Goal: Information Seeking & Learning: Compare options

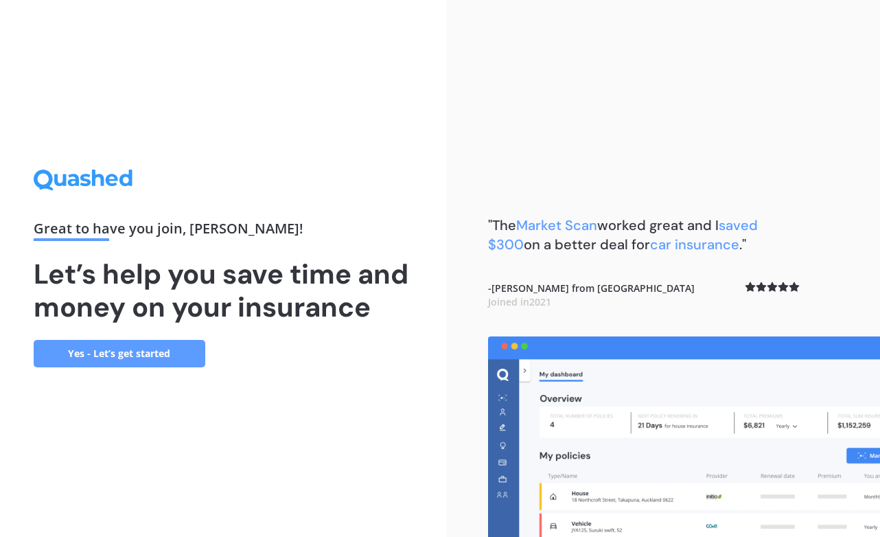
click at [146, 356] on link "Yes - Let’s get started" at bounding box center [120, 353] width 172 height 27
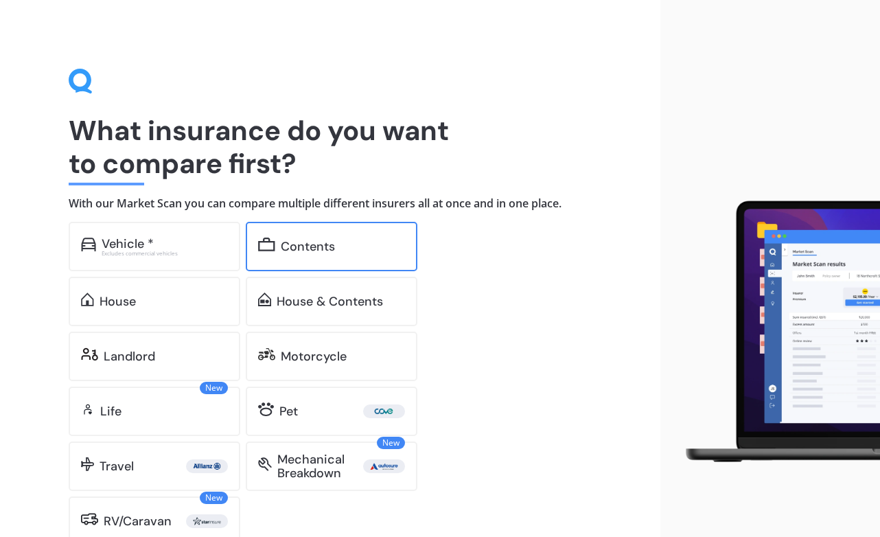
click at [318, 244] on div "Contents" at bounding box center [308, 247] width 54 height 14
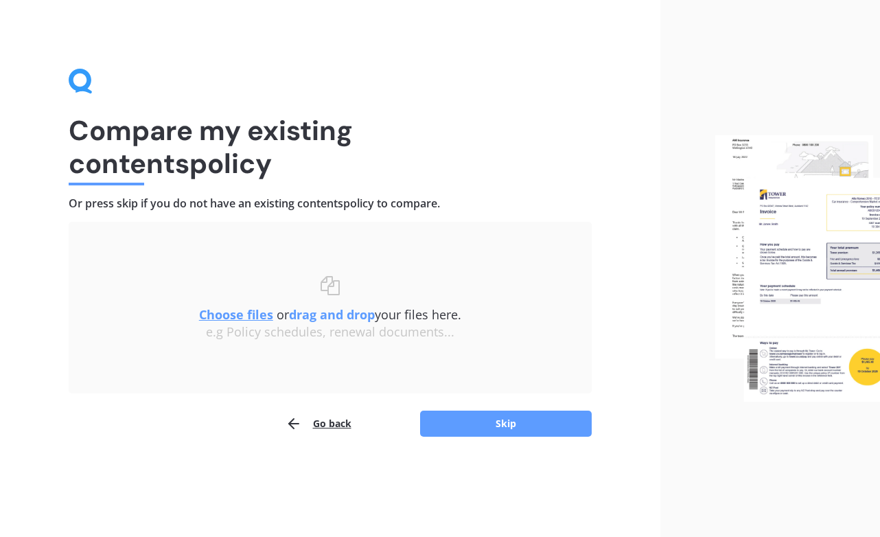
click at [334, 423] on button "Go back" at bounding box center [319, 423] width 66 height 27
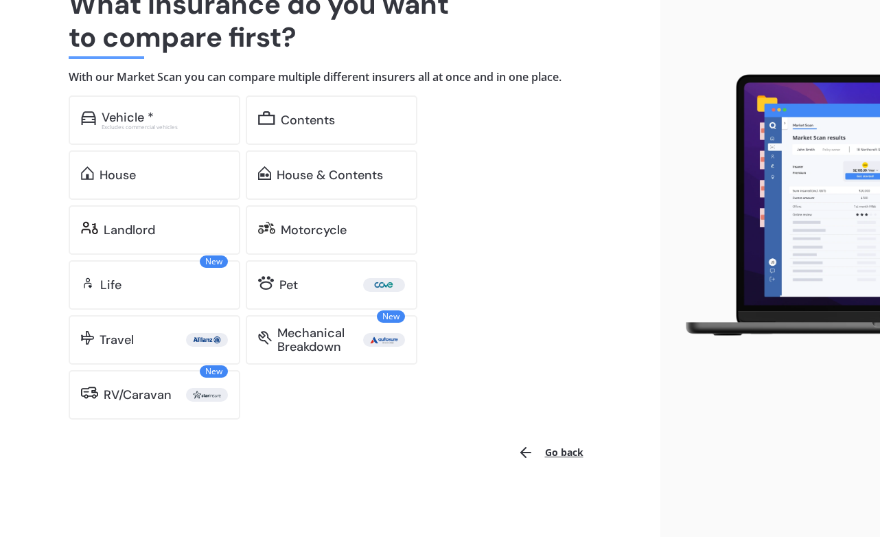
scroll to position [126, 0]
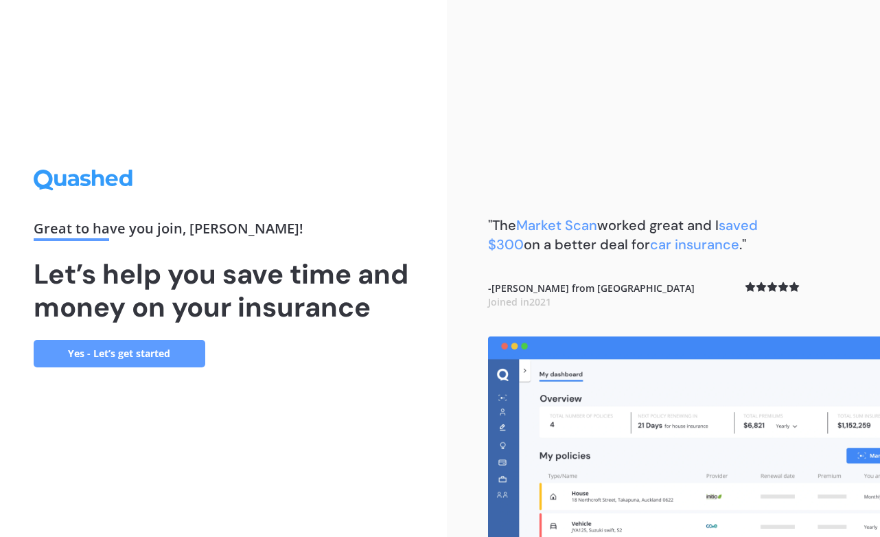
click at [127, 349] on link "Yes - Let’s get started" at bounding box center [120, 353] width 172 height 27
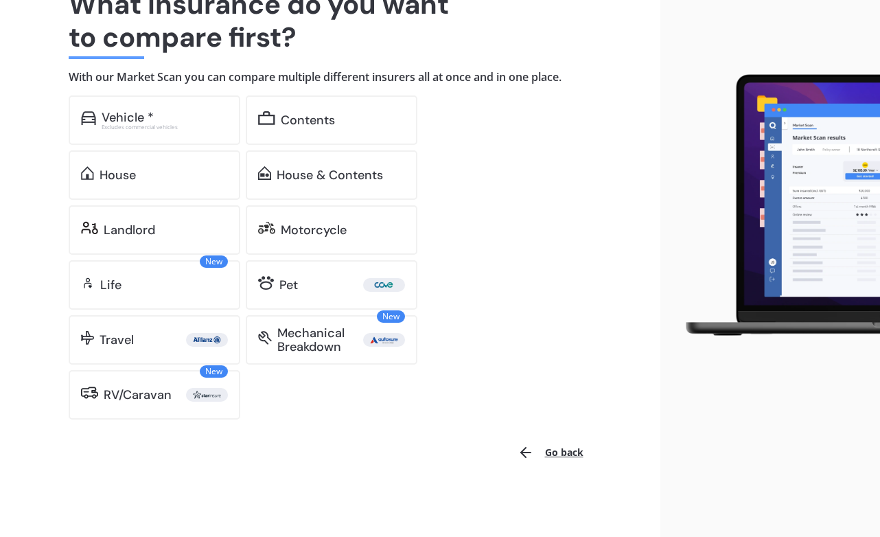
scroll to position [126, 0]
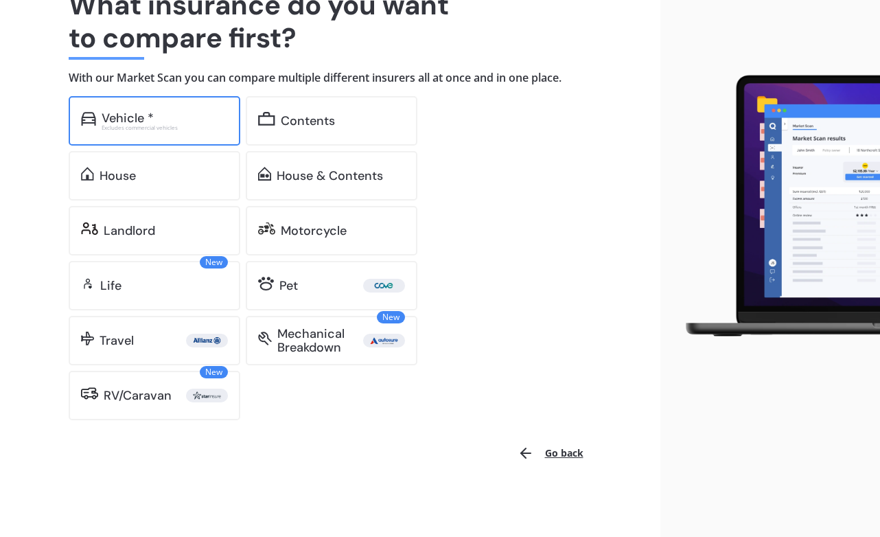
click at [154, 115] on div "Vehicle *" at bounding box center [165, 118] width 126 height 14
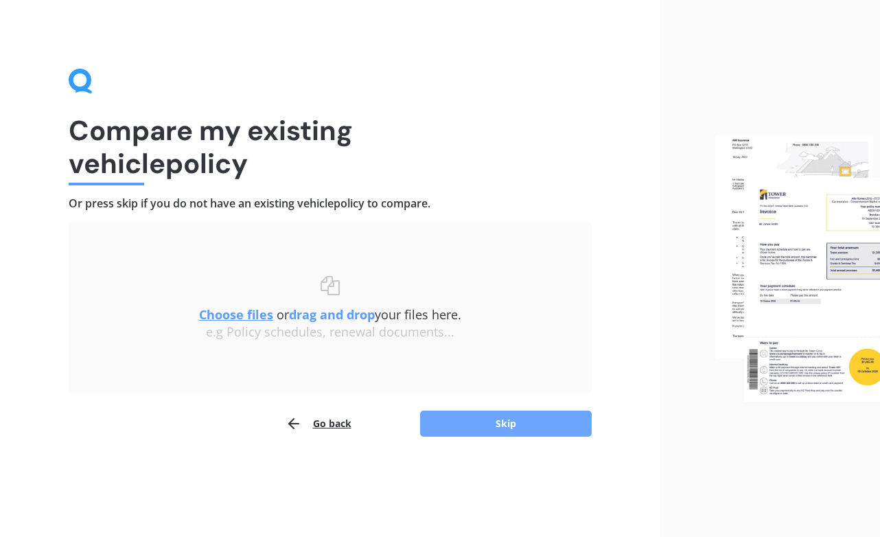
click at [503, 422] on button "Skip" at bounding box center [506, 424] width 172 height 26
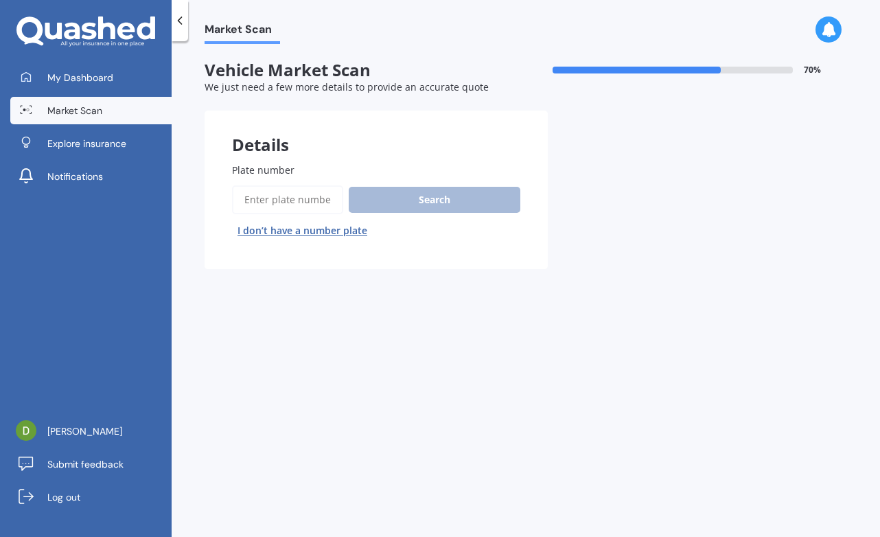
click at [256, 201] on input "Plate number" at bounding box center [287, 199] width 111 height 29
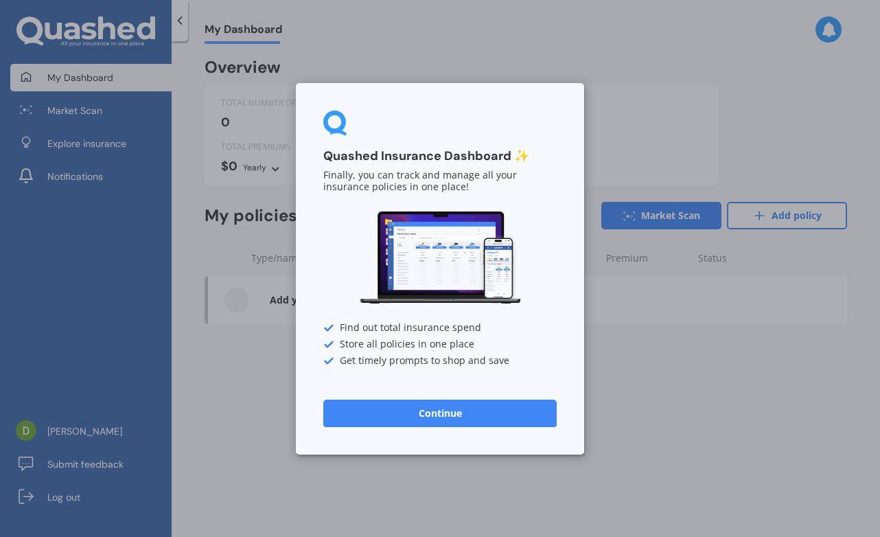
click at [444, 415] on button "Continue" at bounding box center [439, 412] width 233 height 27
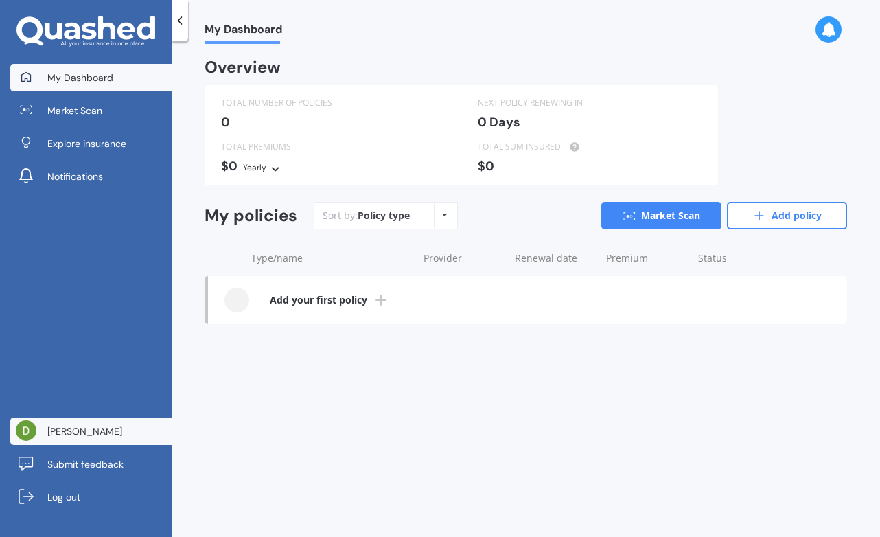
click at [89, 434] on span "David Maunsell" at bounding box center [84, 431] width 75 height 14
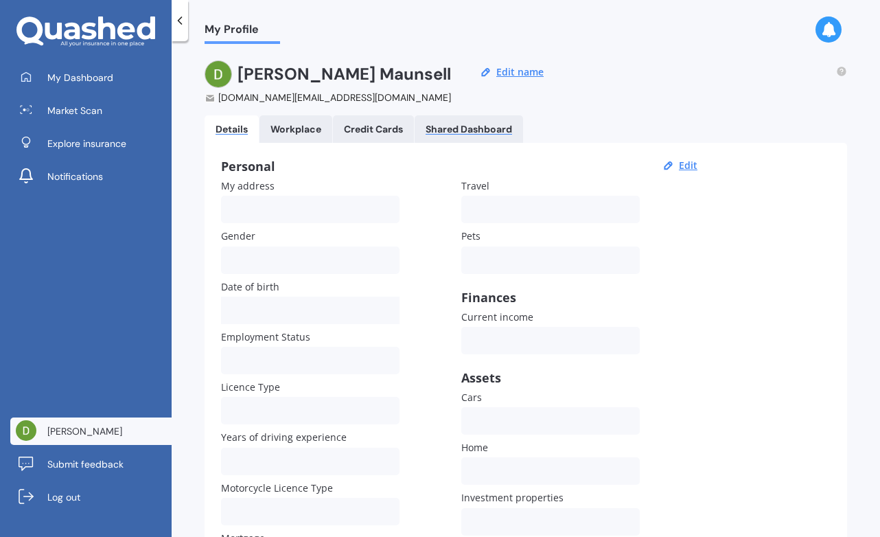
click at [467, 130] on div "Shared Dashboard" at bounding box center [469, 130] width 87 height 12
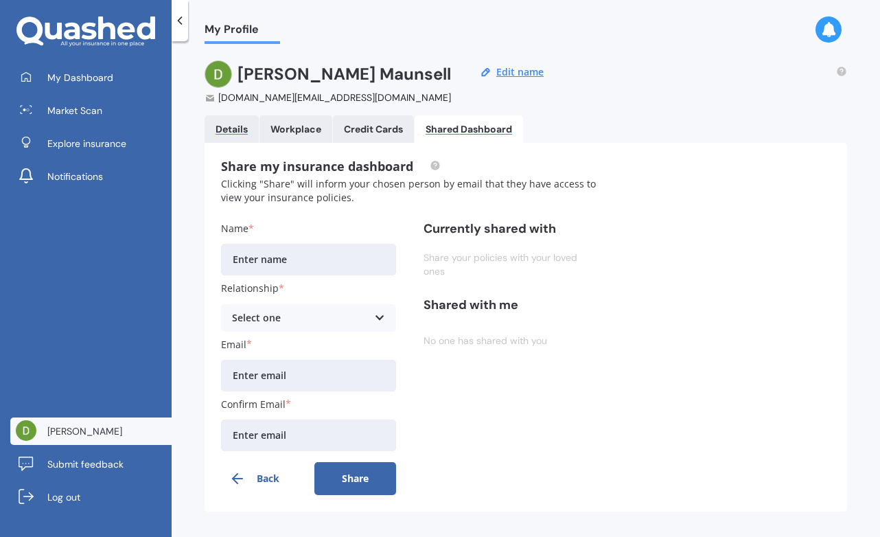
click at [231, 132] on div "Details" at bounding box center [232, 130] width 32 height 12
